Goal: Navigation & Orientation: Find specific page/section

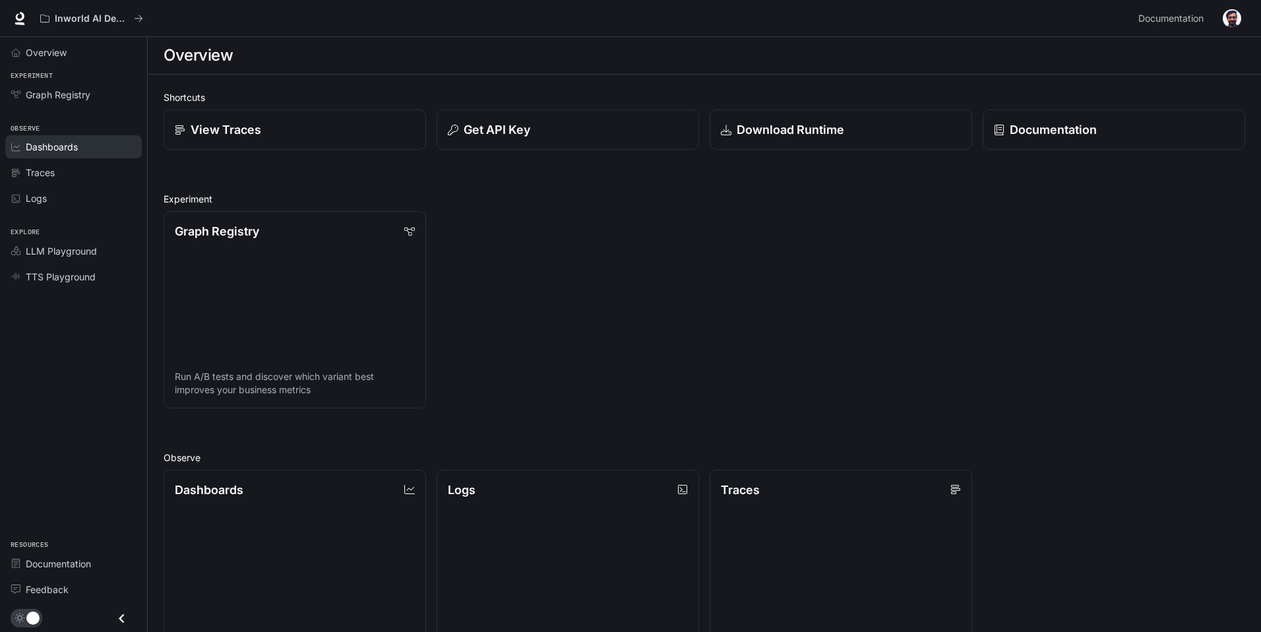
click at [71, 145] on span "Dashboards" at bounding box center [52, 147] width 52 height 14
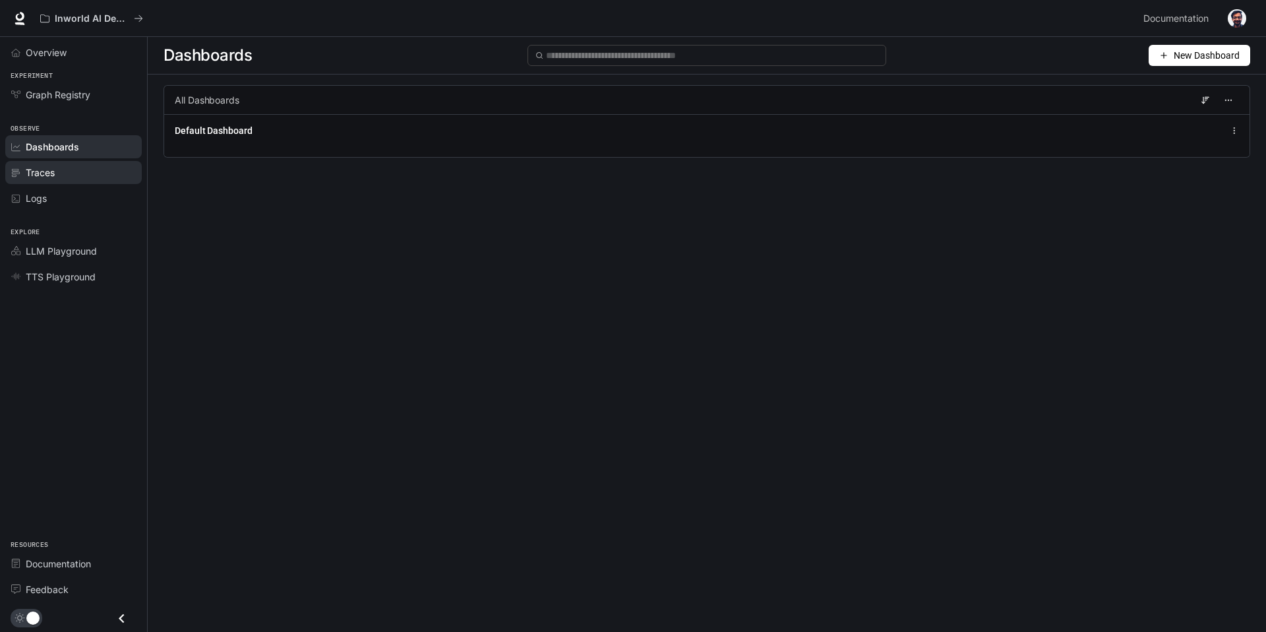
click at [53, 168] on span "Traces" at bounding box center [40, 173] width 29 height 14
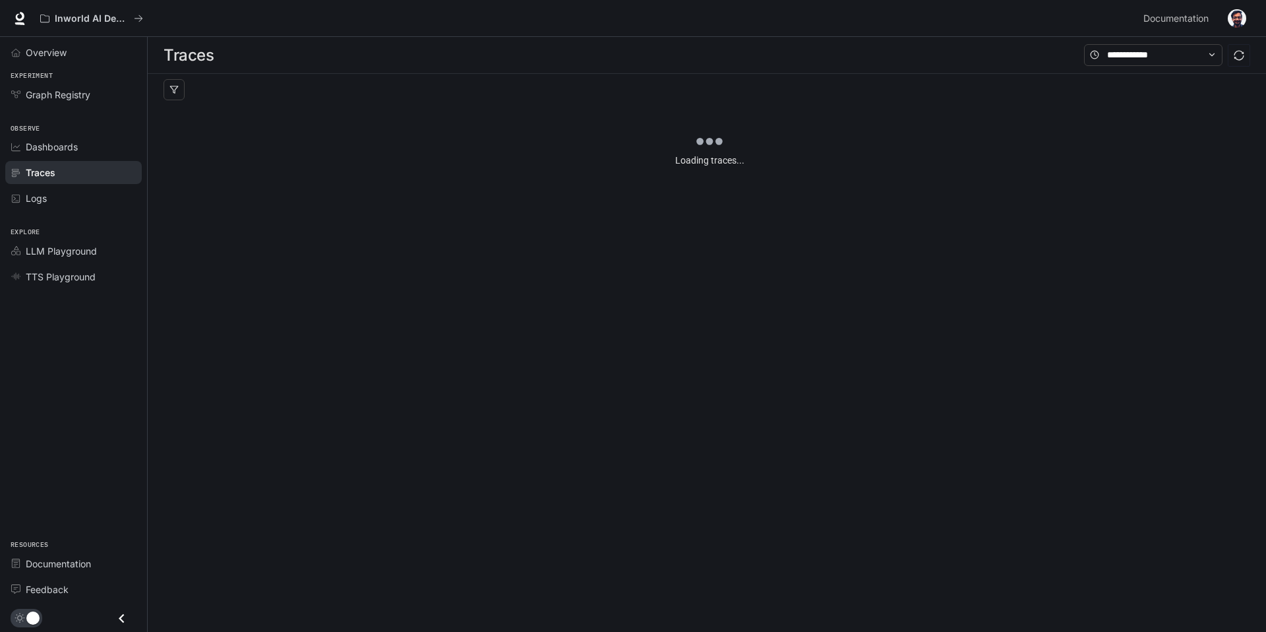
click at [62, 209] on link "Logs" at bounding box center [73, 198] width 137 height 23
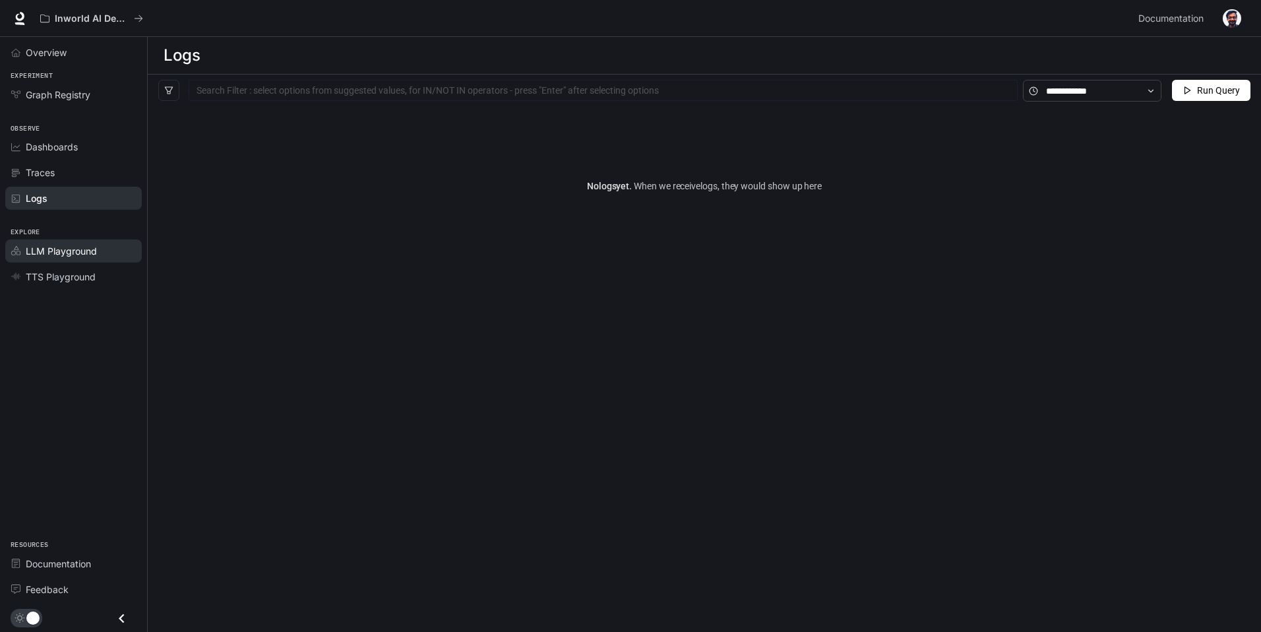
click at [84, 257] on span "LLM Playground" at bounding box center [61, 251] width 71 height 14
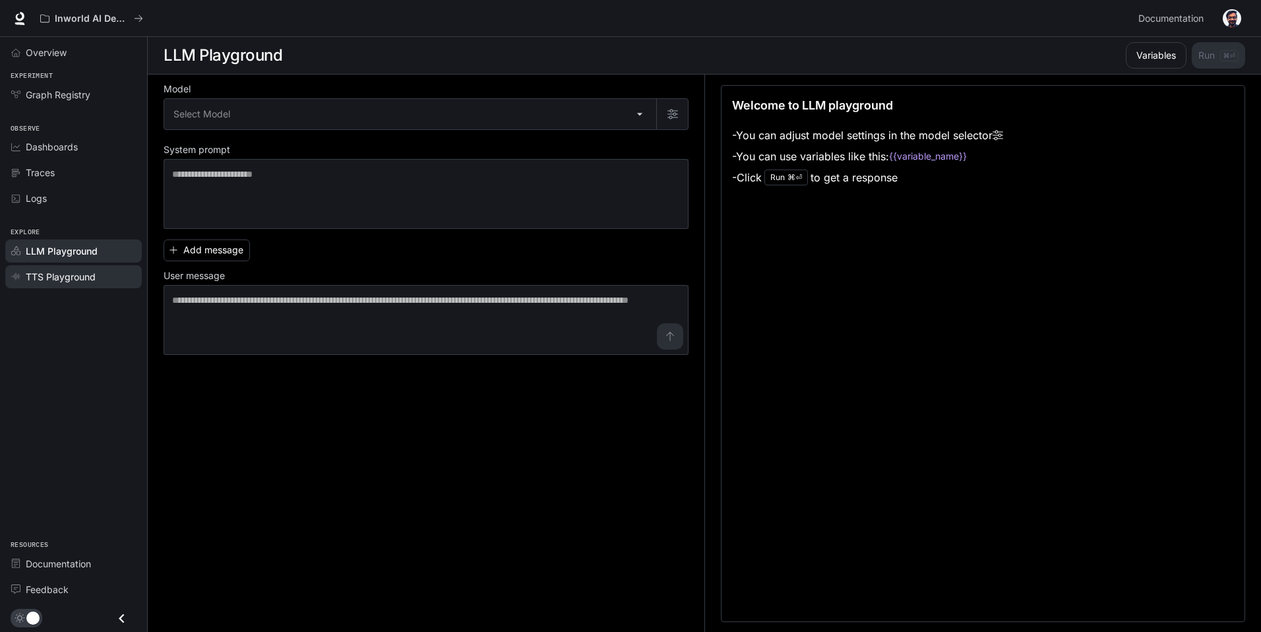
click at [73, 274] on span "TTS Playground" at bounding box center [61, 277] width 70 height 14
